Goal: Transaction & Acquisition: Book appointment/travel/reservation

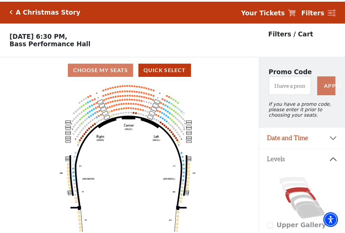
scroll to position [32, 0]
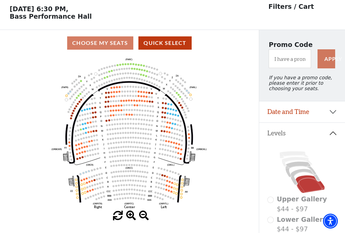
scroll to position [32, 0]
